Goal: Communication & Community: Connect with others

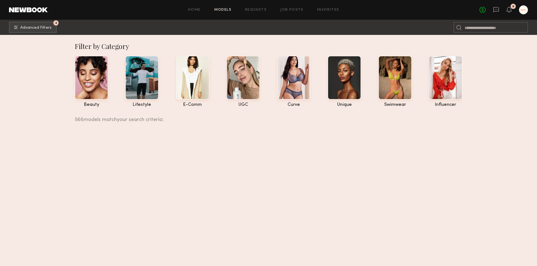
scroll to position [6244, 0]
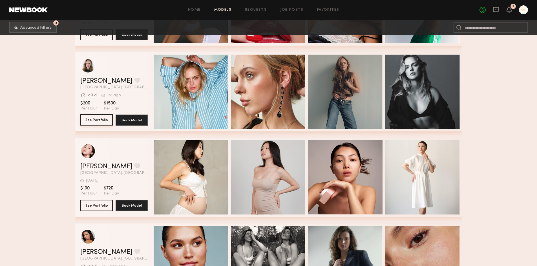
click at [95, 121] on button "See Portfolio" at bounding box center [96, 119] width 32 height 11
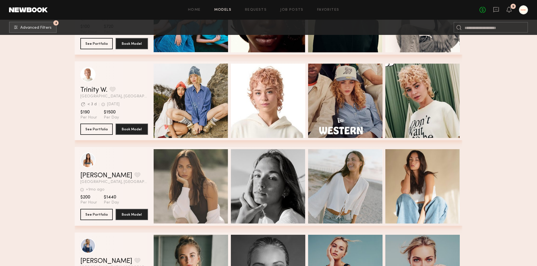
scroll to position [7033, 0]
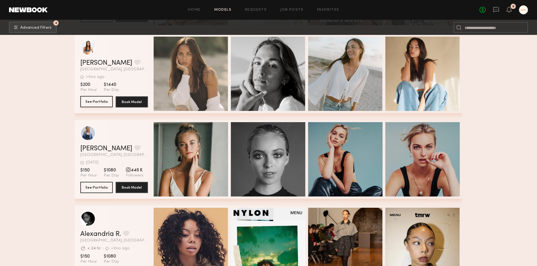
click at [105, 106] on button "See Portfolio" at bounding box center [96, 101] width 32 height 11
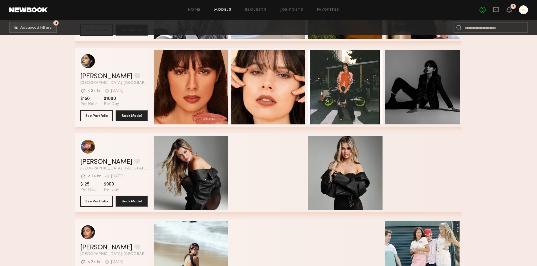
scroll to position [7991, 0]
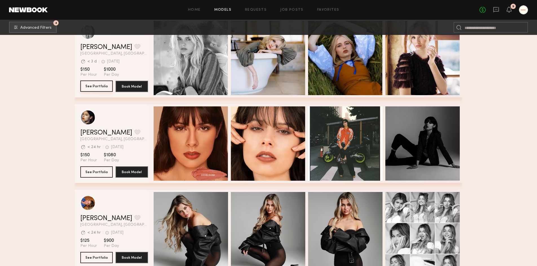
click at [95, 92] on button "See Portfolio" at bounding box center [96, 86] width 32 height 11
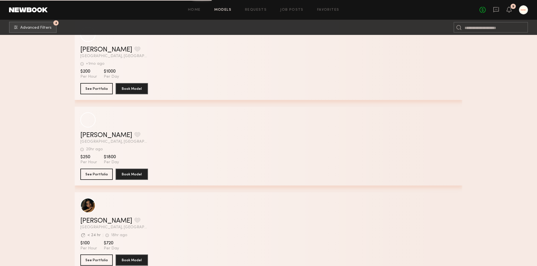
scroll to position [9045, 0]
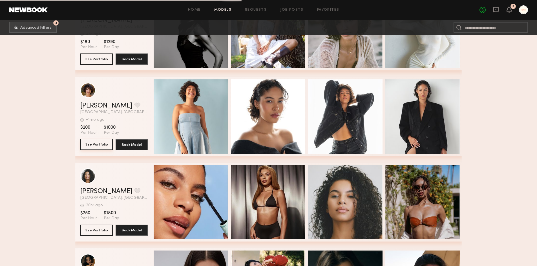
click at [100, 149] on button "See Portfolio" at bounding box center [96, 144] width 32 height 11
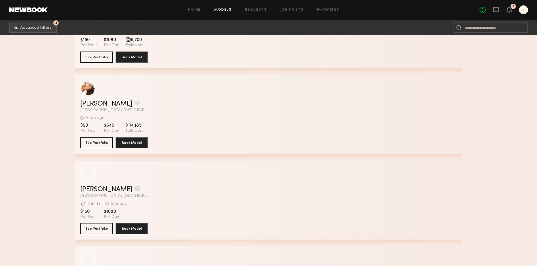
scroll to position [10426, 0]
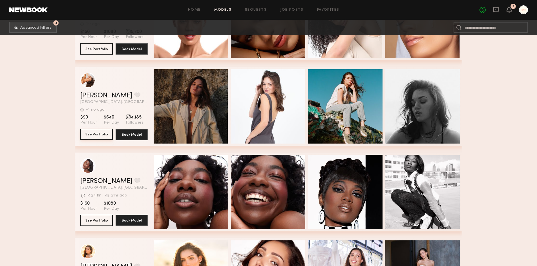
click at [85, 133] on button "See Portfolio" at bounding box center [96, 134] width 32 height 11
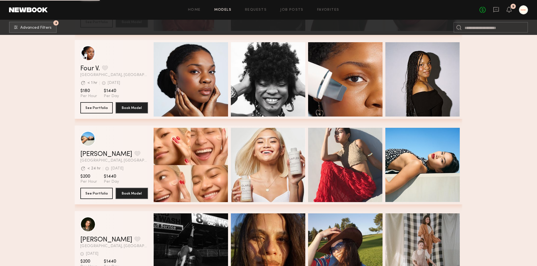
scroll to position [11185, 0]
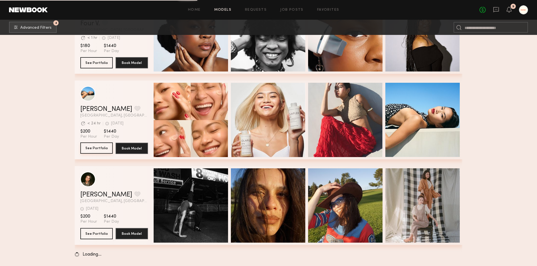
click at [101, 148] on button "See Portfolio" at bounding box center [96, 148] width 32 height 11
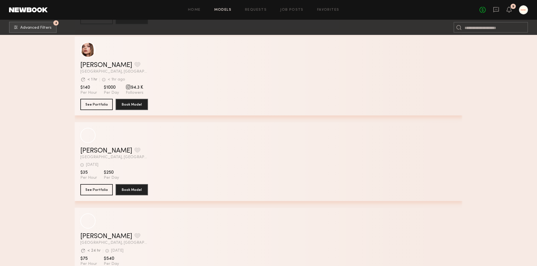
scroll to position [14225, 0]
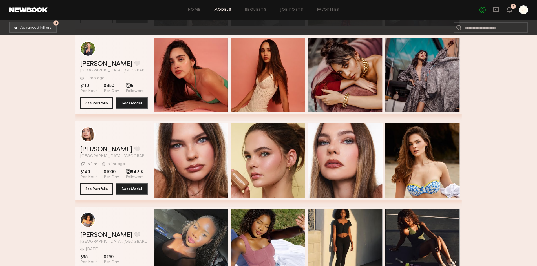
click at [79, 189] on div "Grace W. Favorite Los Angeles, CA Avg. request response time < 1 hr < 1hr ago L…" at bounding box center [268, 160] width 387 height 79
click at [86, 189] on button "See Portfolio" at bounding box center [96, 188] width 32 height 11
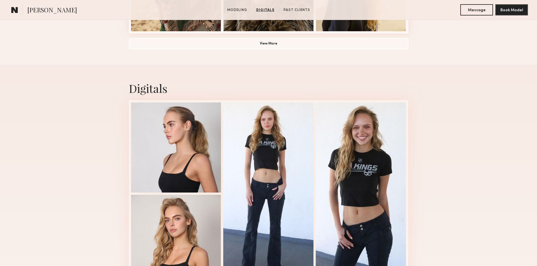
scroll to position [451, 0]
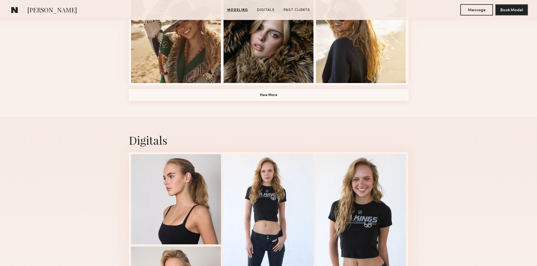
click at [264, 94] on button "View More" at bounding box center [268, 95] width 279 height 11
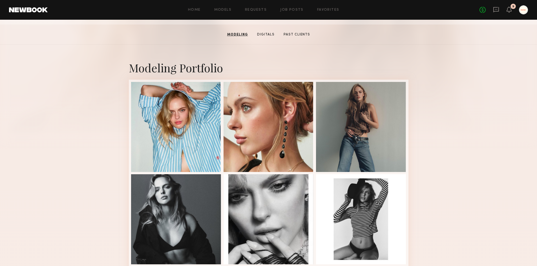
scroll to position [0, 0]
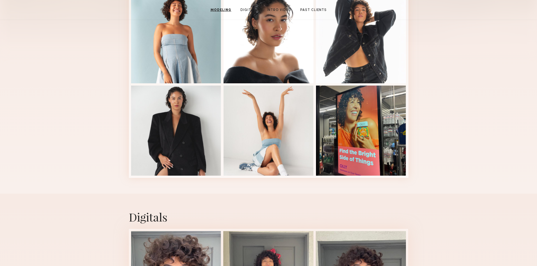
scroll to position [104, 0]
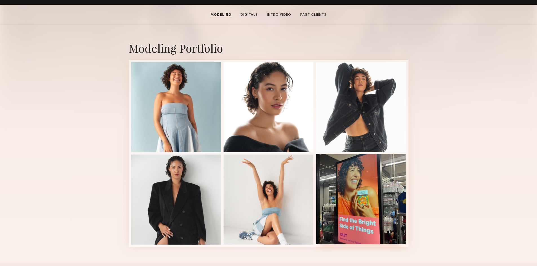
click at [379, 179] on div at bounding box center [361, 199] width 90 height 90
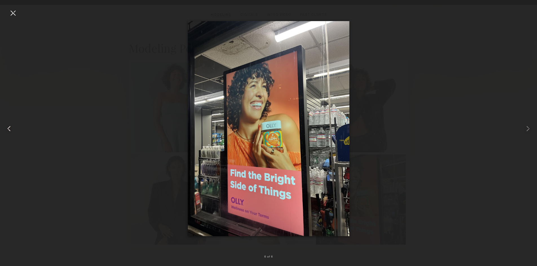
click at [10, 134] on div at bounding box center [10, 128] width 21 height 239
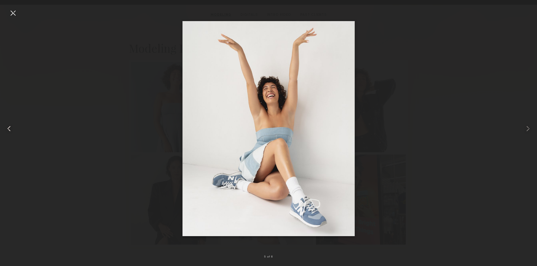
click at [10, 134] on div at bounding box center [10, 128] width 21 height 239
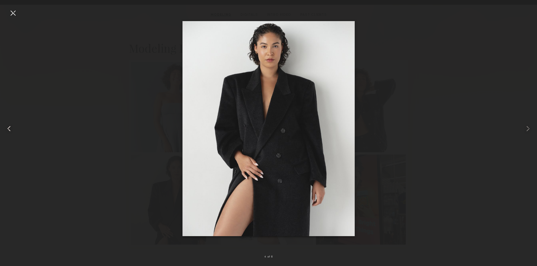
click at [10, 134] on div at bounding box center [10, 128] width 21 height 239
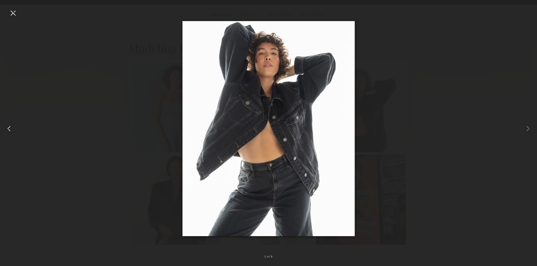
click at [10, 134] on div at bounding box center [10, 128] width 21 height 239
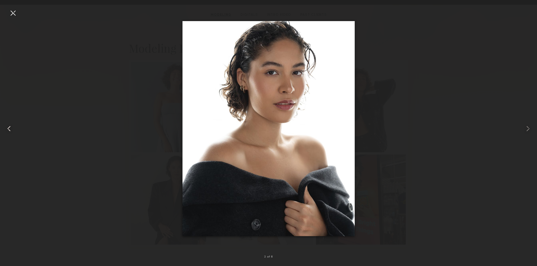
click at [10, 134] on div at bounding box center [10, 128] width 21 height 239
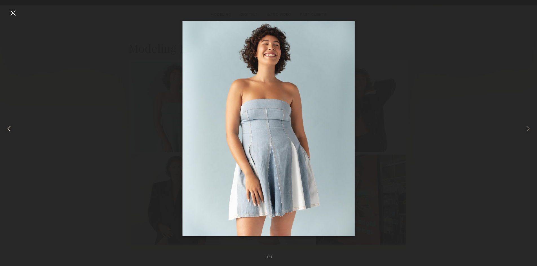
click at [10, 134] on div at bounding box center [10, 128] width 21 height 239
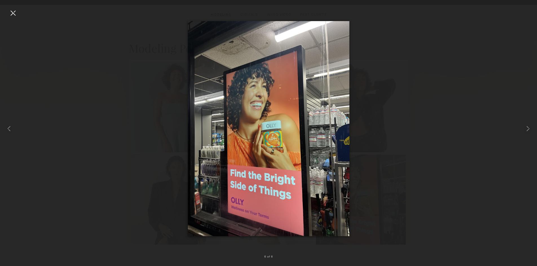
click at [12, 14] on div at bounding box center [12, 12] width 9 height 9
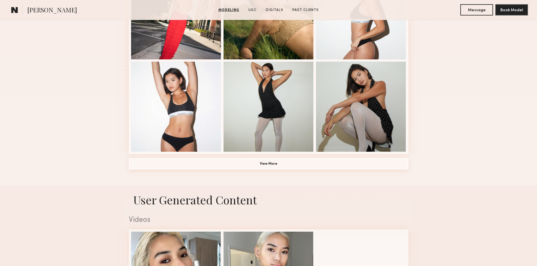
scroll to position [382, 0]
click at [337, 163] on button "View More" at bounding box center [268, 163] width 279 height 11
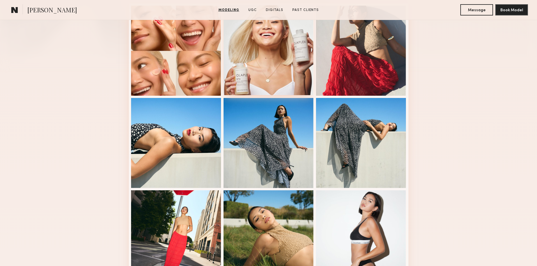
scroll to position [101, 0]
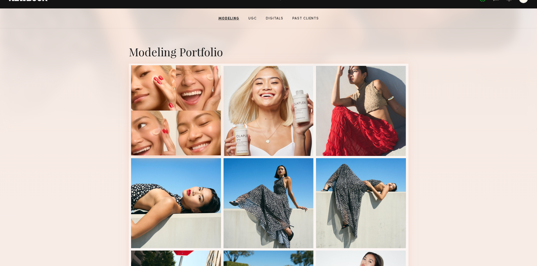
click at [176, 128] on div at bounding box center [176, 110] width 90 height 90
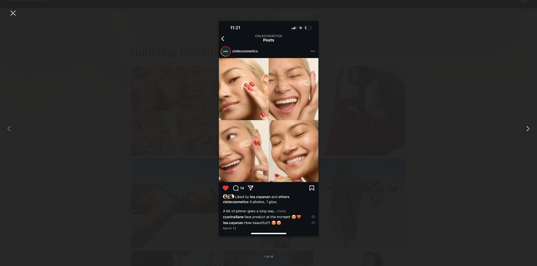
click at [526, 128] on common-icon at bounding box center [527, 128] width 9 height 9
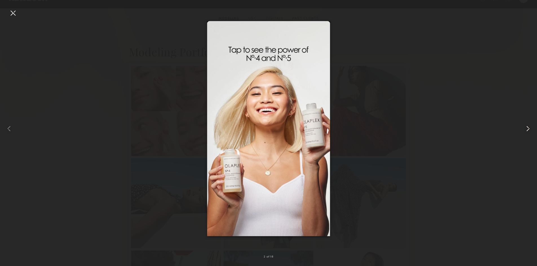
click at [526, 128] on common-icon at bounding box center [527, 128] width 9 height 9
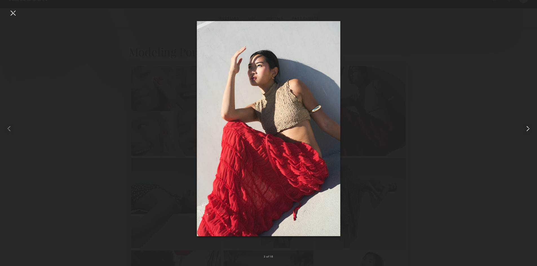
click at [526, 128] on common-icon at bounding box center [527, 128] width 9 height 9
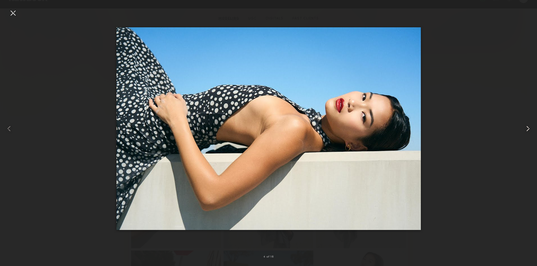
click at [526, 128] on common-icon at bounding box center [527, 128] width 9 height 9
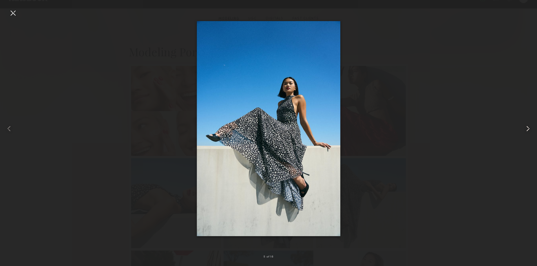
click at [526, 128] on common-icon at bounding box center [527, 128] width 9 height 9
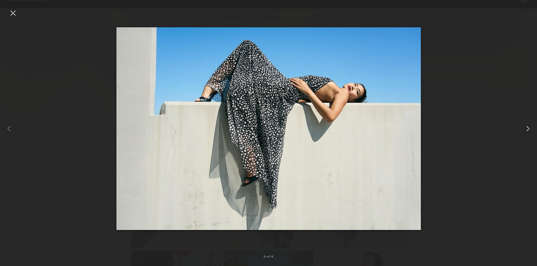
click at [526, 128] on common-icon at bounding box center [527, 128] width 9 height 9
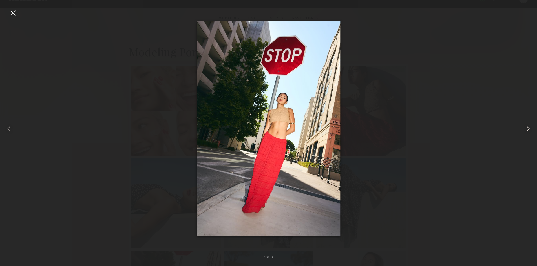
click at [526, 128] on common-icon at bounding box center [527, 128] width 9 height 9
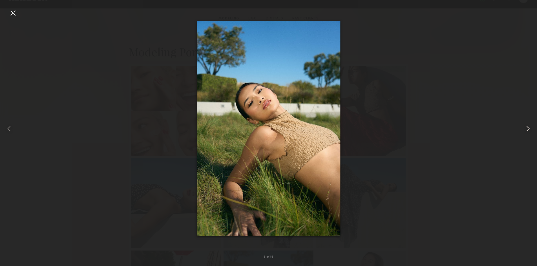
click at [526, 128] on common-icon at bounding box center [527, 128] width 9 height 9
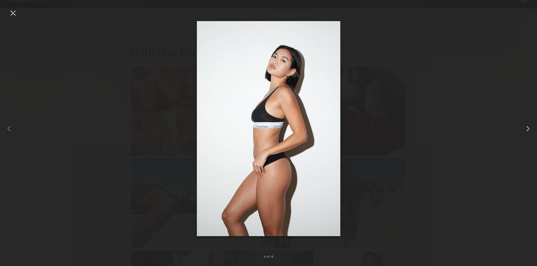
click at [526, 128] on common-icon at bounding box center [527, 128] width 9 height 9
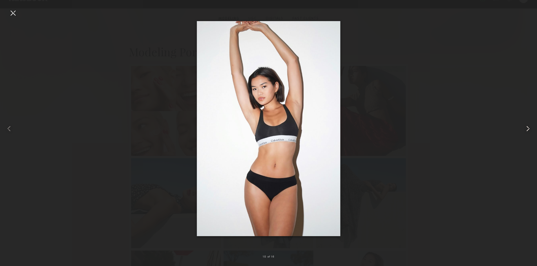
click at [526, 128] on common-icon at bounding box center [527, 128] width 9 height 9
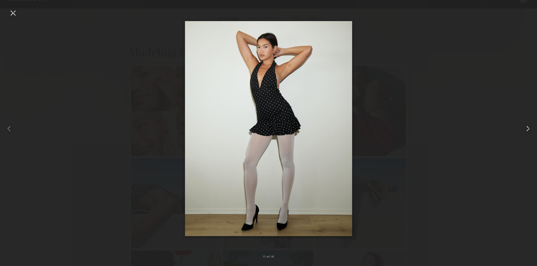
click at [526, 128] on common-icon at bounding box center [527, 128] width 9 height 9
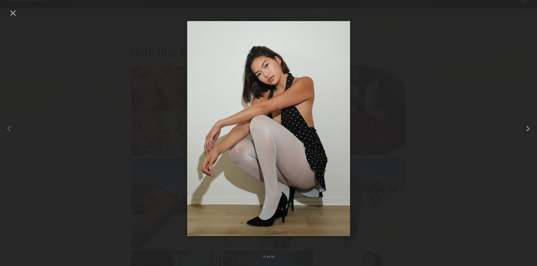
click at [526, 128] on common-icon at bounding box center [527, 128] width 9 height 9
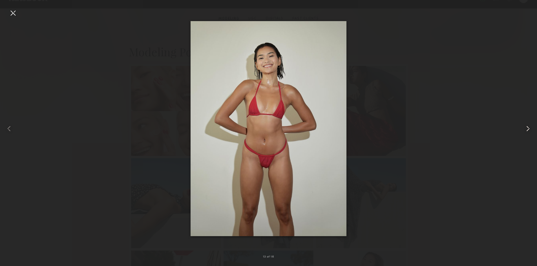
click at [526, 128] on common-icon at bounding box center [527, 128] width 9 height 9
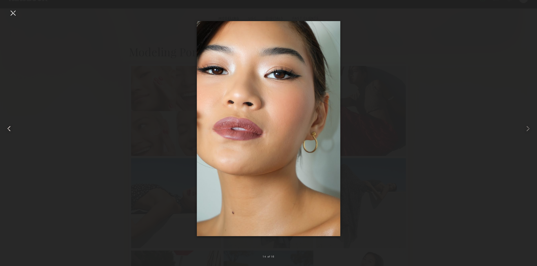
click at [8, 128] on common-icon at bounding box center [9, 128] width 9 height 9
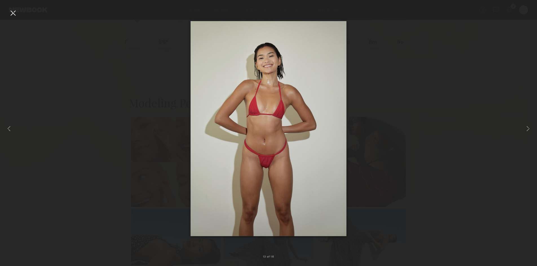
scroll to position [0, 0]
click at [8, 12] on div at bounding box center [10, 128] width 21 height 239
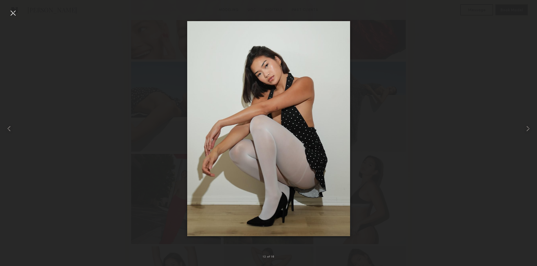
scroll to position [141, 0]
click at [16, 15] on div at bounding box center [12, 12] width 9 height 9
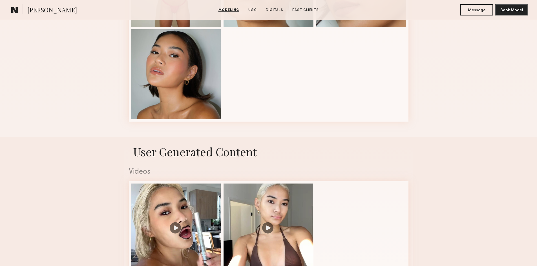
scroll to position [704, 0]
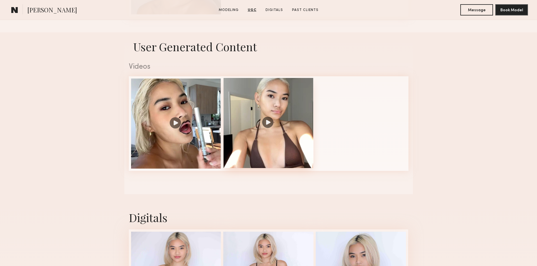
click at [256, 137] on div at bounding box center [268, 123] width 90 height 90
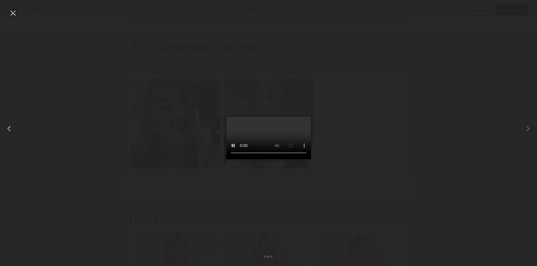
click at [9, 130] on common-icon at bounding box center [9, 128] width 9 height 9
click at [14, 12] on div at bounding box center [12, 12] width 9 height 9
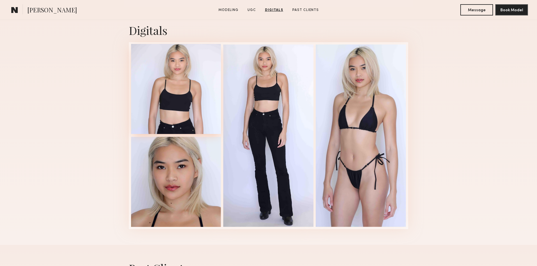
scroll to position [901, 0]
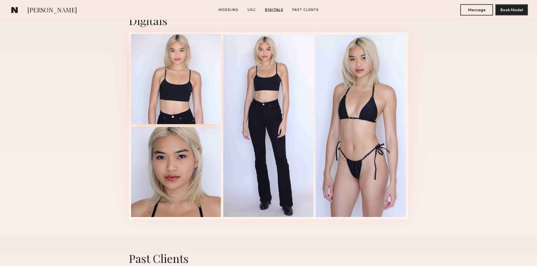
click at [187, 92] on div at bounding box center [176, 79] width 90 height 90
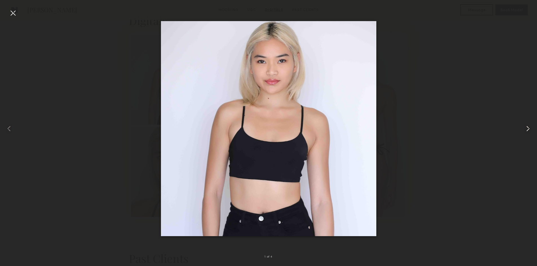
click at [526, 129] on common-icon at bounding box center [527, 128] width 9 height 9
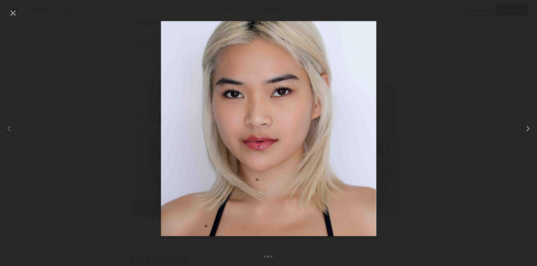
click at [526, 129] on common-icon at bounding box center [527, 128] width 9 height 9
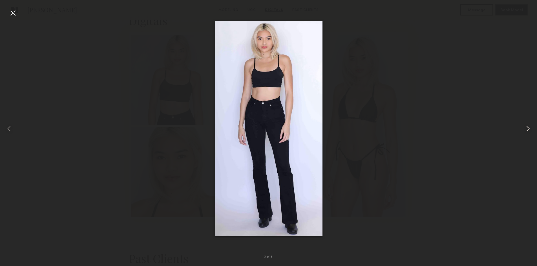
click at [526, 129] on common-icon at bounding box center [527, 128] width 9 height 9
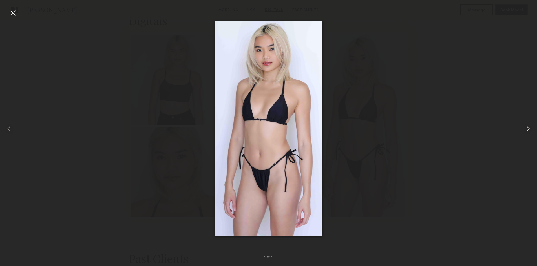
click at [526, 129] on common-icon at bounding box center [527, 128] width 9 height 9
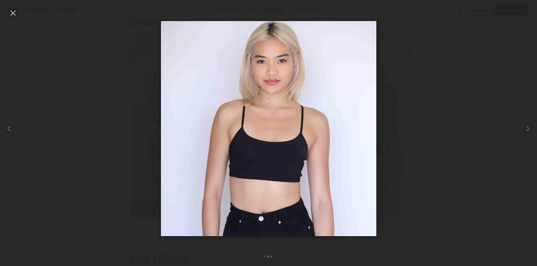
click at [13, 13] on div at bounding box center [12, 12] width 9 height 9
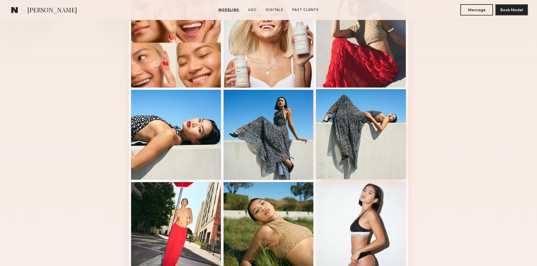
scroll to position [0, 0]
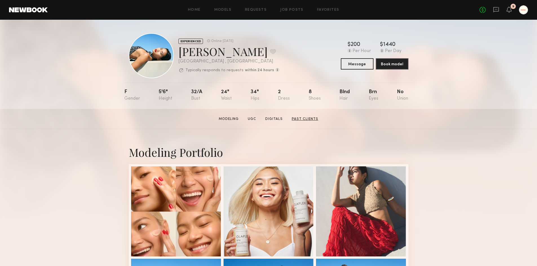
click at [304, 121] on link "Past Clients" at bounding box center [304, 119] width 31 height 5
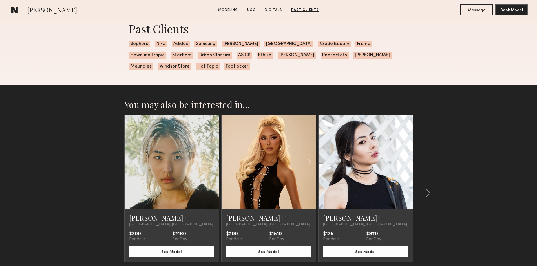
scroll to position [1171, 0]
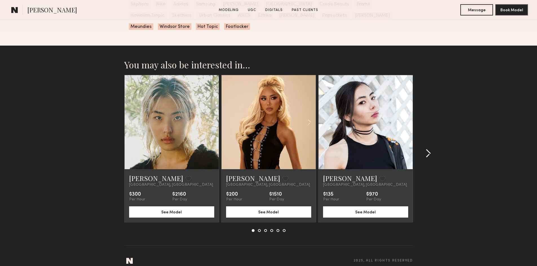
click at [428, 149] on common-icon at bounding box center [428, 153] width 6 height 9
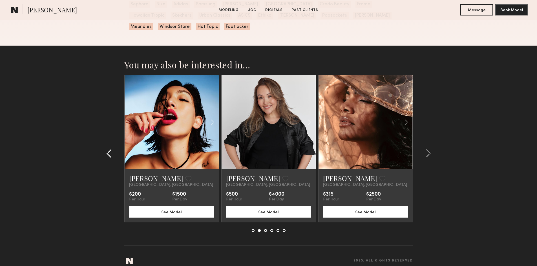
click at [112, 149] on button at bounding box center [110, 153] width 9 height 9
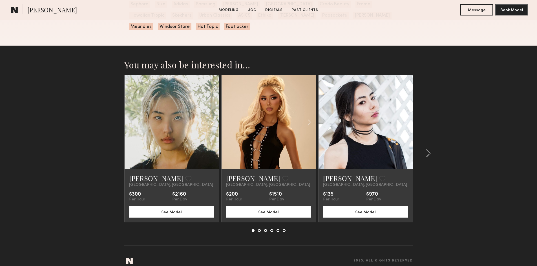
click at [214, 117] on common-icon at bounding box center [212, 122] width 8 height 11
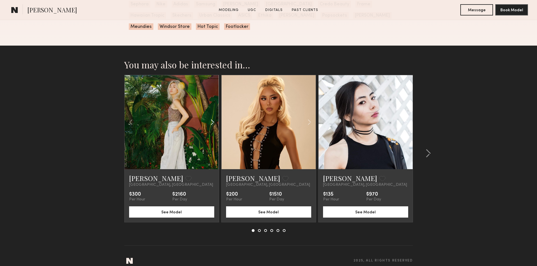
click at [214, 117] on common-icon at bounding box center [212, 122] width 8 height 11
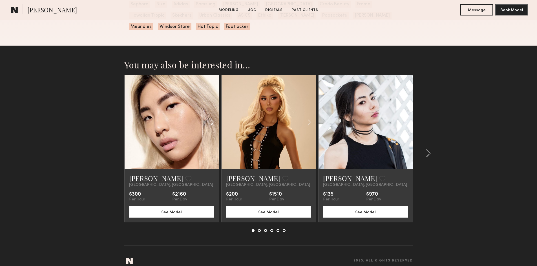
click at [214, 117] on common-icon at bounding box center [212, 122] width 8 height 11
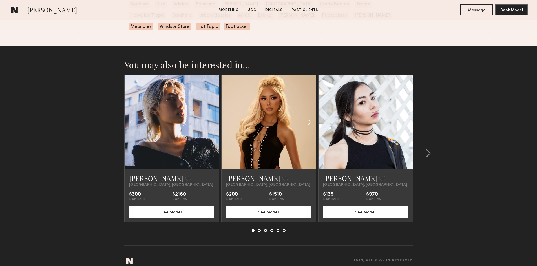
click at [306, 117] on common-icon at bounding box center [309, 122] width 8 height 11
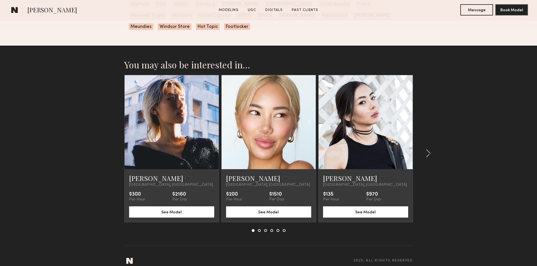
click at [306, 117] on common-icon at bounding box center [309, 122] width 8 height 11
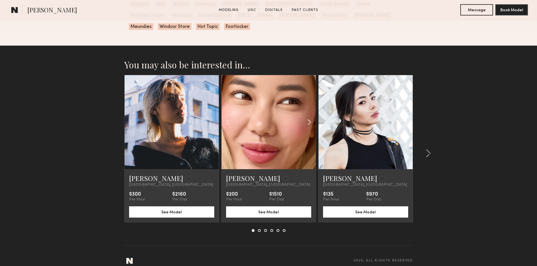
click at [306, 117] on common-icon at bounding box center [309, 122] width 8 height 11
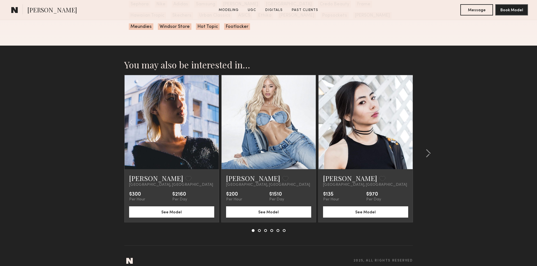
click at [306, 113] on div at bounding box center [268, 122] width 94 height 94
click at [405, 118] on common-icon at bounding box center [406, 122] width 8 height 11
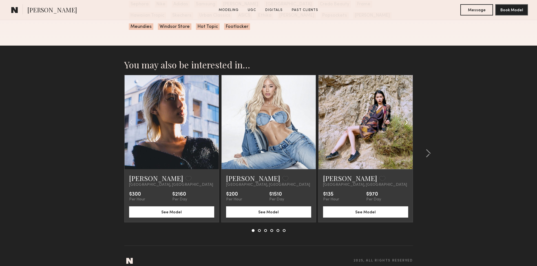
click at [405, 118] on common-icon at bounding box center [406, 122] width 8 height 11
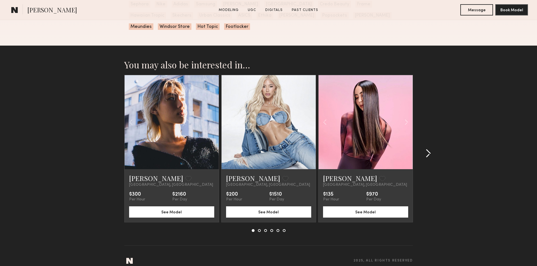
click at [426, 149] on common-icon at bounding box center [428, 153] width 6 height 9
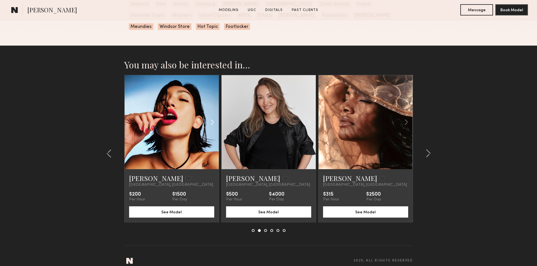
click at [213, 117] on common-icon at bounding box center [212, 122] width 8 height 11
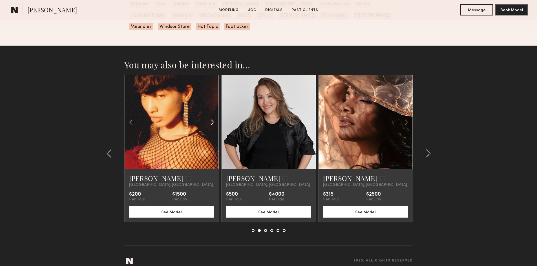
click at [213, 117] on common-icon at bounding box center [212, 122] width 8 height 11
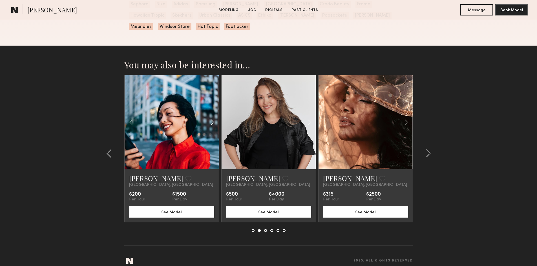
click at [213, 117] on common-icon at bounding box center [212, 122] width 8 height 11
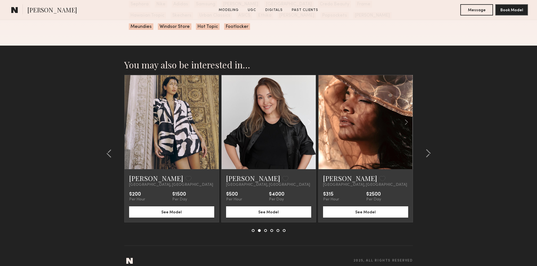
click at [213, 114] on div at bounding box center [172, 122] width 94 height 94
click at [406, 117] on common-icon at bounding box center [406, 122] width 8 height 11
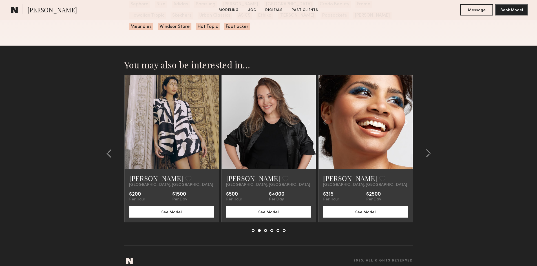
click at [406, 117] on common-icon at bounding box center [406, 122] width 8 height 11
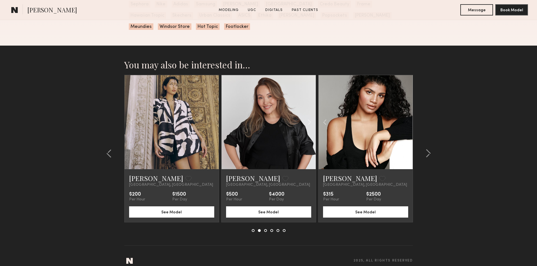
click at [406, 114] on div at bounding box center [365, 122] width 94 height 94
click at [39, 162] on section "You may also be interested in… Jane N. Favorite Los Angeles, CA $300 Per Hour $…" at bounding box center [268, 160] width 537 height 228
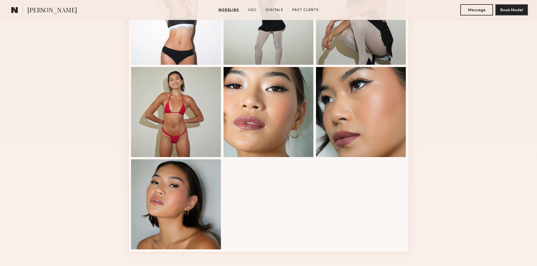
scroll to position [382, 0]
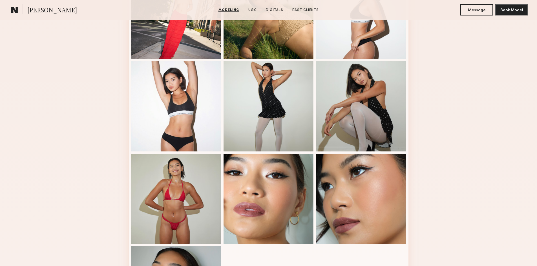
click at [96, 190] on div "Modeling Portfolio" at bounding box center [268, 51] width 537 height 608
click at [180, 195] on div at bounding box center [176, 198] width 90 height 90
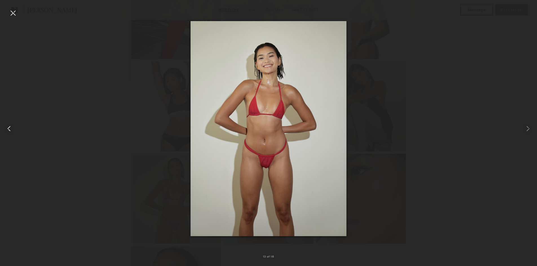
click at [17, 14] on div at bounding box center [10, 128] width 21 height 239
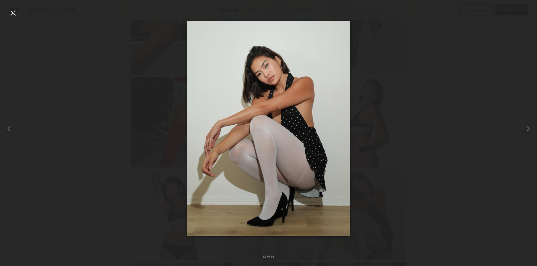
scroll to position [270, 0]
click at [14, 128] on div at bounding box center [10, 128] width 21 height 239
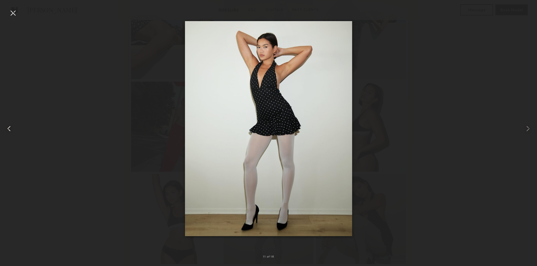
click at [14, 128] on div at bounding box center [10, 128] width 21 height 239
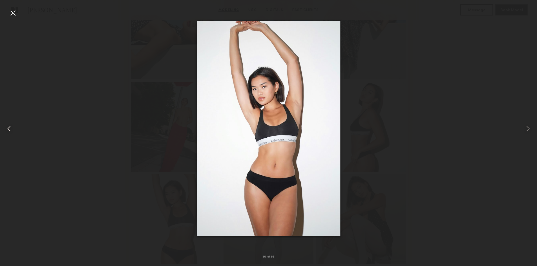
click at [14, 128] on div at bounding box center [10, 128] width 21 height 239
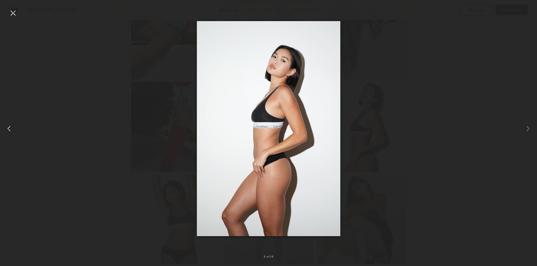
click at [16, 131] on div at bounding box center [10, 128] width 21 height 239
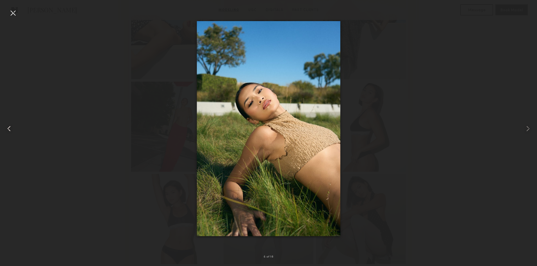
click at [16, 131] on div at bounding box center [10, 128] width 21 height 239
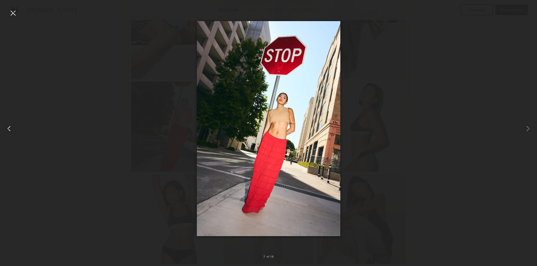
click at [16, 131] on div at bounding box center [10, 128] width 21 height 239
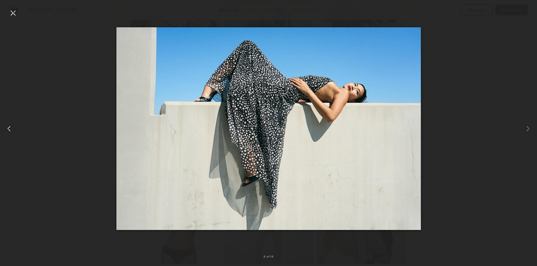
click at [11, 123] on div at bounding box center [10, 128] width 21 height 239
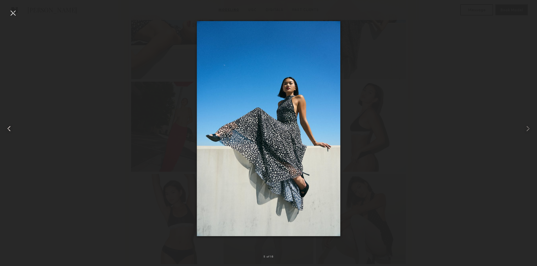
click at [11, 123] on div at bounding box center [10, 128] width 21 height 239
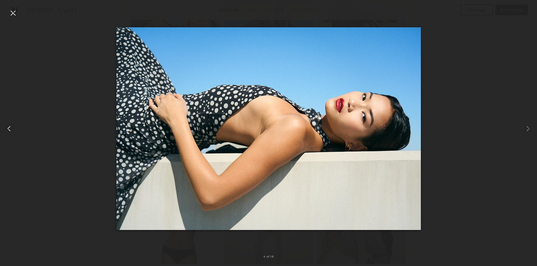
click at [11, 123] on div at bounding box center [10, 128] width 21 height 239
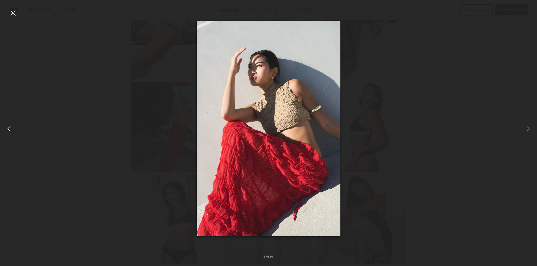
click at [11, 123] on div at bounding box center [10, 128] width 21 height 239
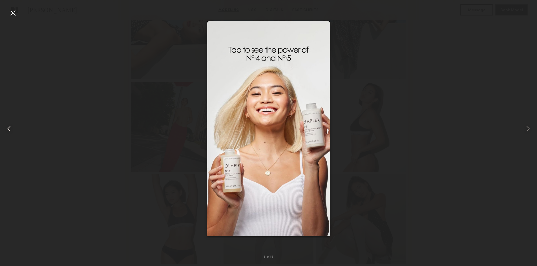
click at [11, 123] on div at bounding box center [10, 128] width 21 height 239
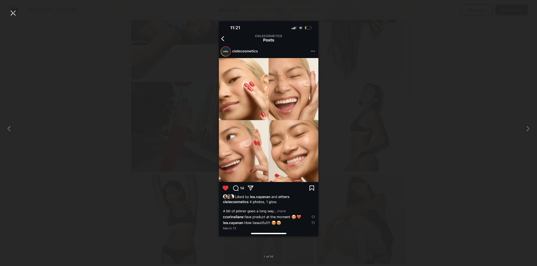
click at [13, 12] on div at bounding box center [12, 12] width 9 height 9
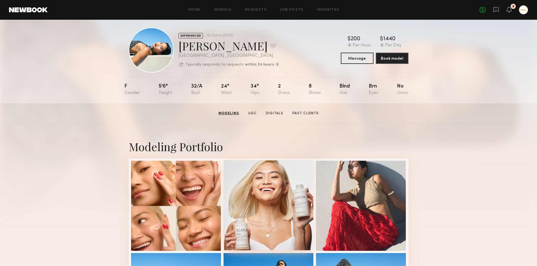
scroll to position [0, 0]
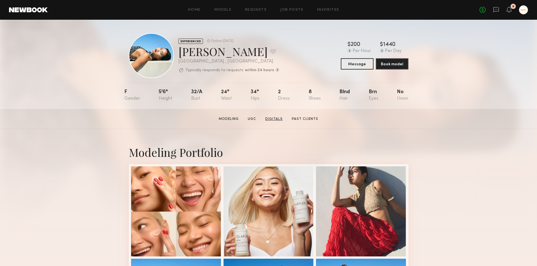
click at [278, 122] on link "Digitals" at bounding box center [274, 119] width 22 height 5
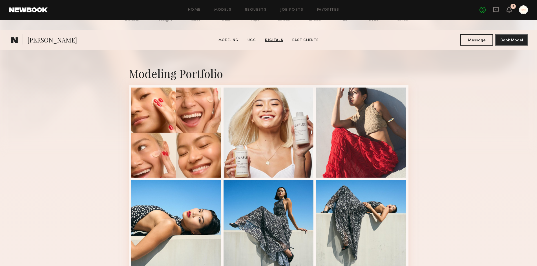
scroll to position [23, 0]
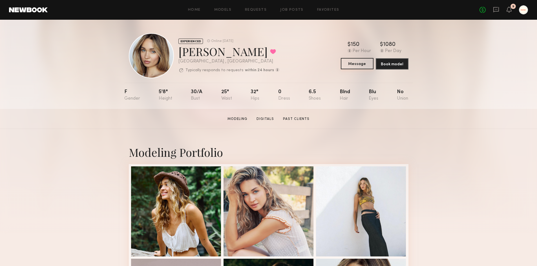
click at [351, 69] on button "Message" at bounding box center [357, 63] width 33 height 11
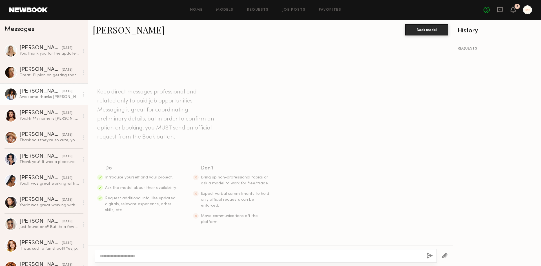
click at [41, 97] on div "Awesome thanks Jin!" at bounding box center [49, 96] width 60 height 5
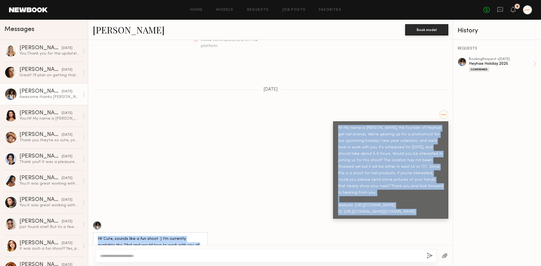
scroll to position [188, 0]
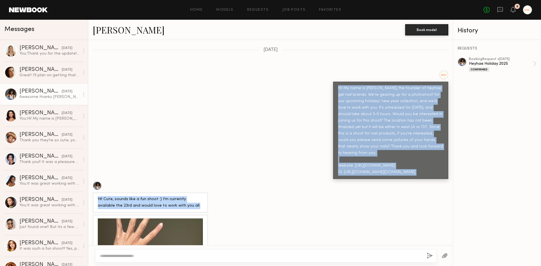
drag, startPoint x: 334, startPoint y: 160, endPoint x: 417, endPoint y: 165, distance: 83.0
click at [417, 165] on div "Hi! My name is Jin, the founder of Heyhae gel nail brands. We're gearing up for…" at bounding box center [390, 130] width 115 height 97
copy div "Hi! My name is Jin, the founder of Heyhae gel nail brands. We're gearing up for…"
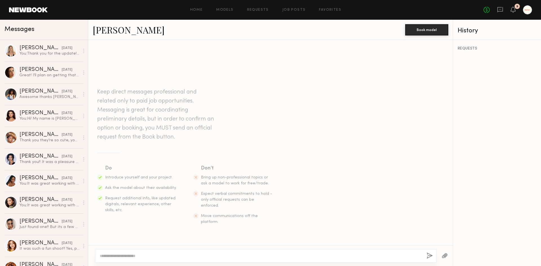
drag, startPoint x: 216, startPoint y: 260, endPoint x: 216, endPoint y: 256, distance: 4.5
click at [216, 260] on div at bounding box center [266, 256] width 342 height 14
click at [216, 256] on textarea at bounding box center [261, 256] width 322 height 6
paste textarea "**********"
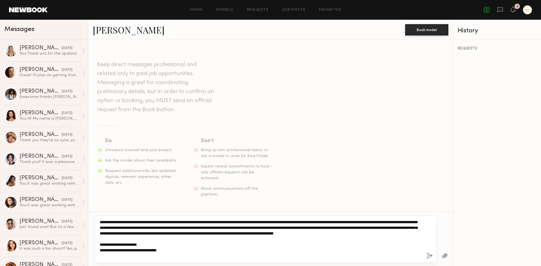
click at [217, 229] on textarea "**********" at bounding box center [261, 238] width 322 height 39
drag, startPoint x: 142, startPoint y: 233, endPoint x: 343, endPoint y: 229, distance: 201.4
click at [343, 229] on textarea "**********" at bounding box center [261, 238] width 322 height 39
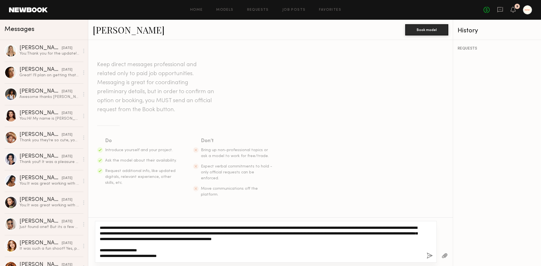
drag, startPoint x: 170, startPoint y: 239, endPoint x: 163, endPoint y: 239, distance: 7.7
click at [170, 239] on textarea "**********" at bounding box center [261, 242] width 322 height 34
click at [152, 240] on textarea "**********" at bounding box center [261, 242] width 322 height 34
click at [185, 238] on textarea "**********" at bounding box center [261, 242] width 322 height 34
click at [262, 237] on textarea "**********" at bounding box center [261, 242] width 322 height 34
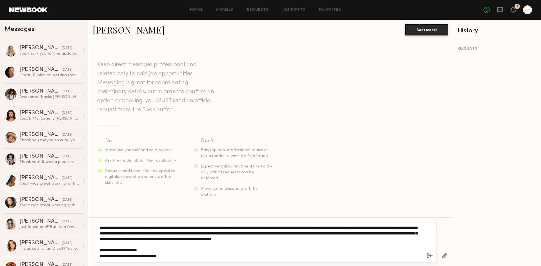
click at [133, 240] on textarea "**********" at bounding box center [261, 242] width 322 height 34
drag, startPoint x: 131, startPoint y: 239, endPoint x: 310, endPoint y: 239, distance: 179.7
click at [310, 239] on textarea "**********" at bounding box center [261, 242] width 322 height 34
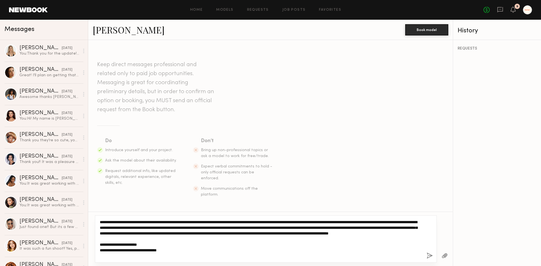
click at [384, 228] on textarea "**********" at bounding box center [261, 238] width 322 height 39
paste textarea "**********"
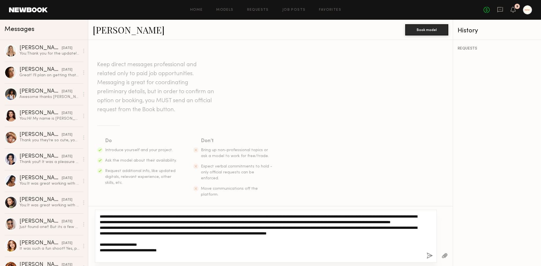
drag, startPoint x: 102, startPoint y: 234, endPoint x: 122, endPoint y: 233, distance: 19.4
click at [102, 234] on textarea "**********" at bounding box center [261, 236] width 322 height 45
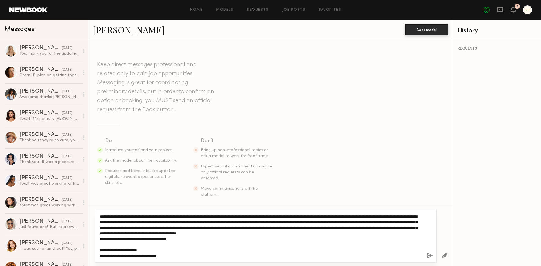
type textarea "**********"
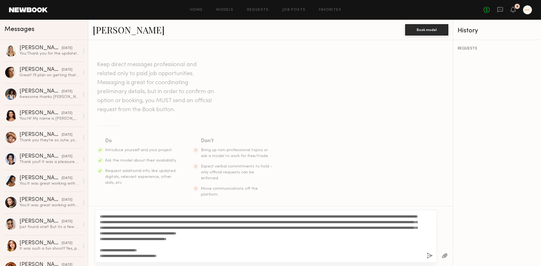
click at [483, 212] on div "REQUESTS" at bounding box center [497, 153] width 88 height 226
click at [428, 257] on button "button" at bounding box center [429, 256] width 6 height 7
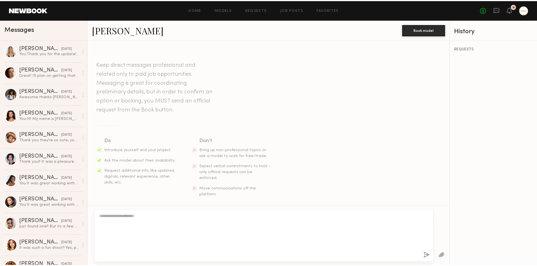
scroll to position [134, 0]
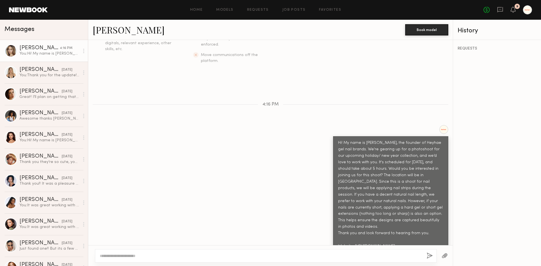
click at [12, 7] on header "Home Models Requests Job Posts Favorites Sign Out No fees up to $5,000 9" at bounding box center [270, 10] width 541 height 20
click at [29, 10] on link at bounding box center [28, 9] width 39 height 5
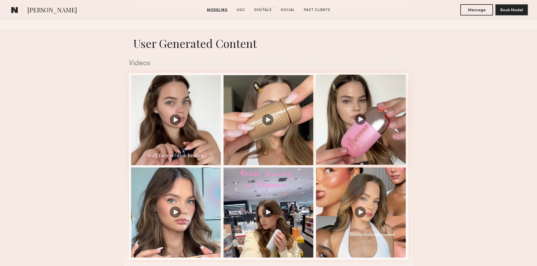
scroll to position [592, 0]
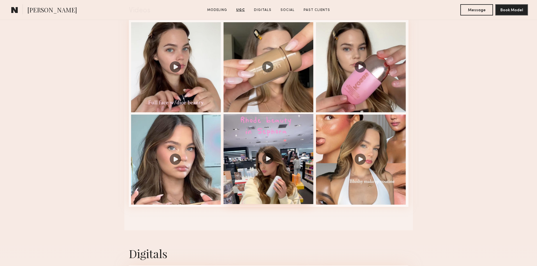
click at [277, 181] on div at bounding box center [268, 159] width 90 height 90
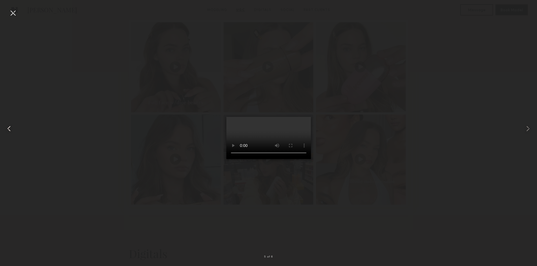
click at [12, 126] on common-icon at bounding box center [9, 128] width 9 height 9
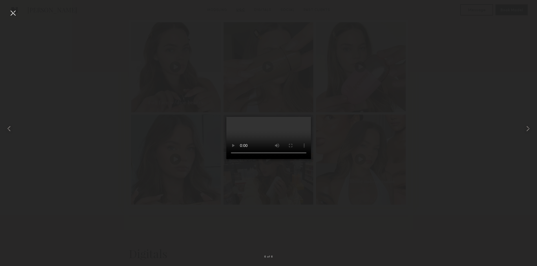
click at [15, 10] on div at bounding box center [12, 12] width 9 height 9
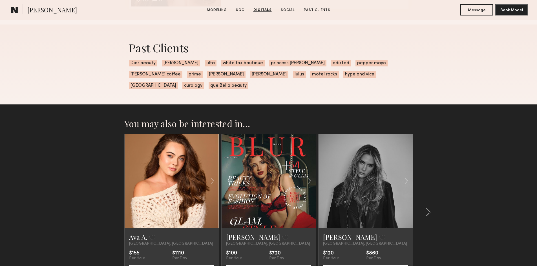
scroll to position [1246, 0]
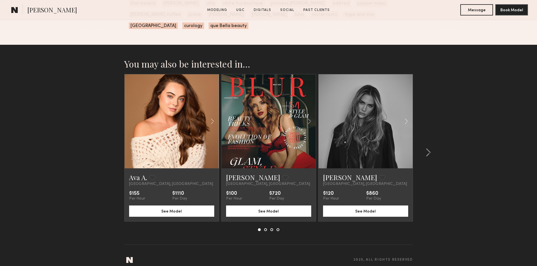
click at [66, 106] on section "You may also be interested in… [PERSON_NAME] Favorite [GEOGRAPHIC_DATA], [GEOGR…" at bounding box center [268, 159] width 537 height 228
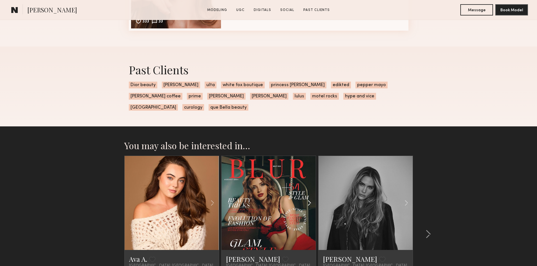
scroll to position [1161, 0]
